Goal: Register for event/course

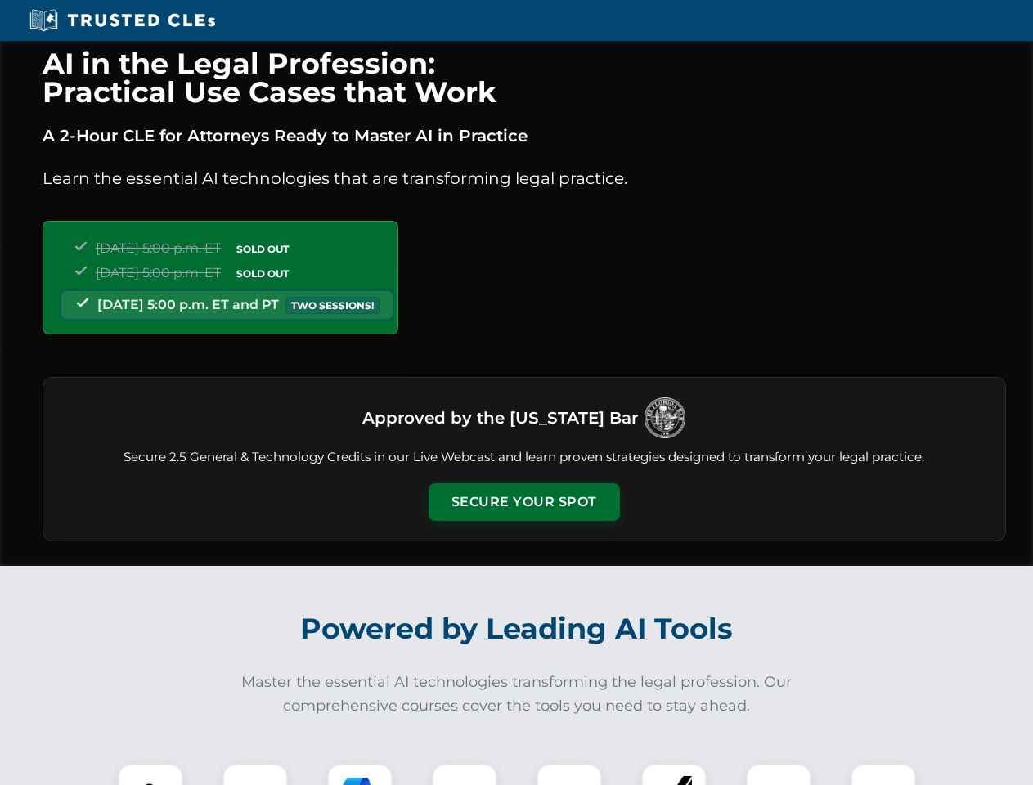
click at [524, 502] on button "Secure Your Spot" at bounding box center [524, 502] width 191 height 38
click at [151, 775] on img at bounding box center [150, 796] width 47 height 47
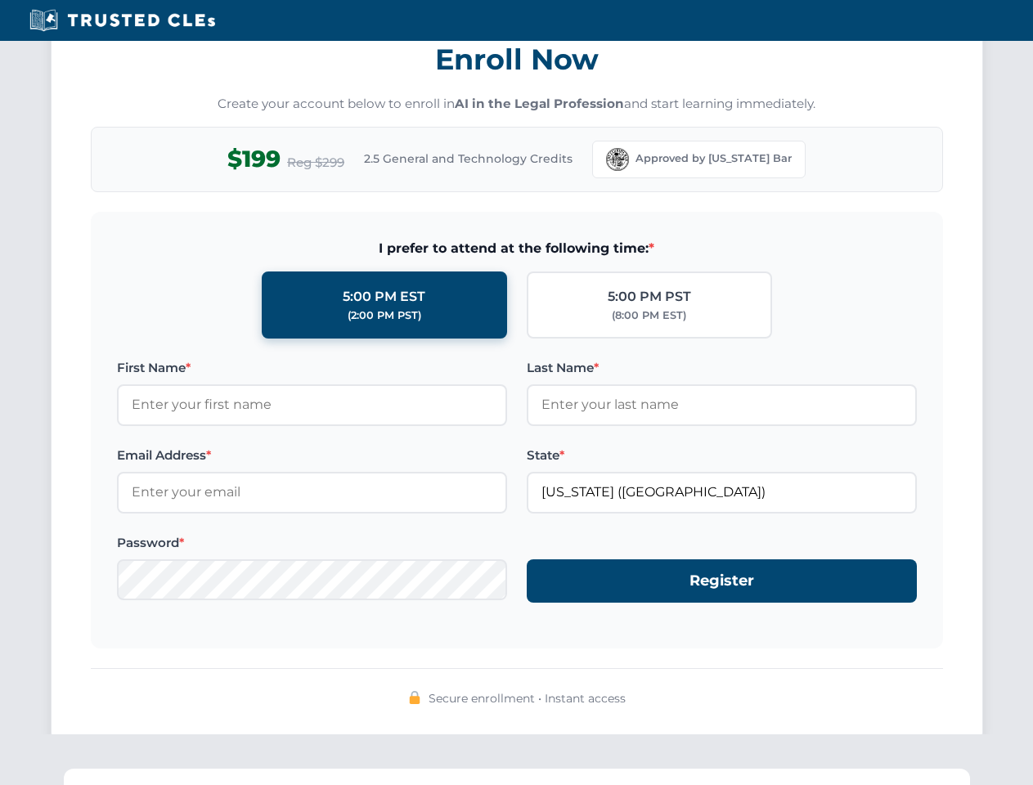
scroll to position [1606, 0]
